Goal: Navigation & Orientation: Find specific page/section

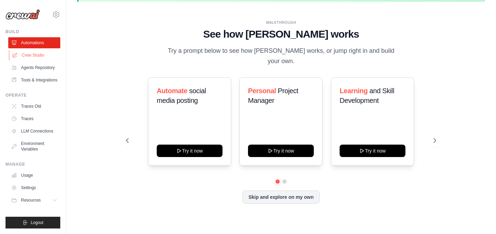
click at [40, 59] on link "Crew Studio" at bounding box center [35, 55] width 52 height 11
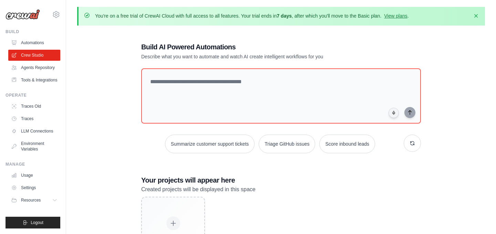
scroll to position [49, 0]
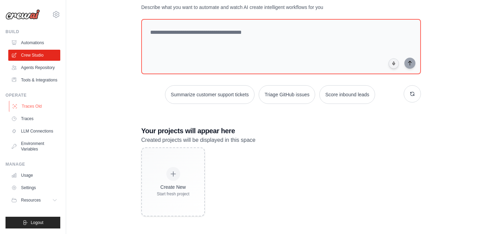
click at [31, 109] on link "Traces Old" at bounding box center [35, 106] width 52 height 11
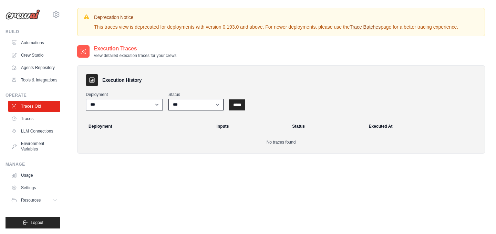
scroll to position [77, 0]
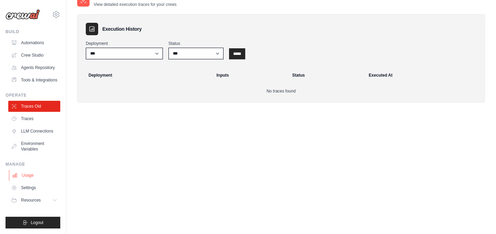
click at [23, 179] on link "Usage" at bounding box center [35, 175] width 52 height 11
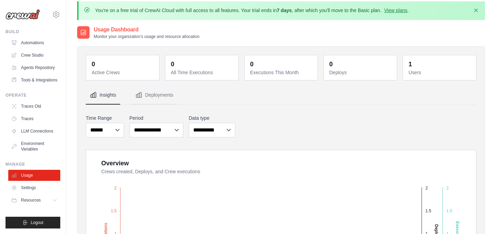
scroll to position [7, 0]
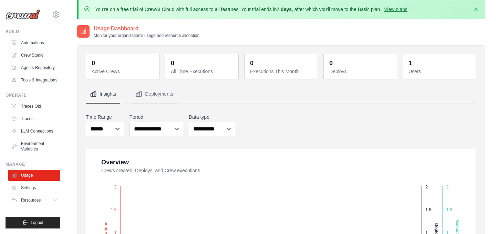
click at [55, 94] on div "Operate" at bounding box center [33, 95] width 55 height 6
